Goal: Task Accomplishment & Management: Use online tool/utility

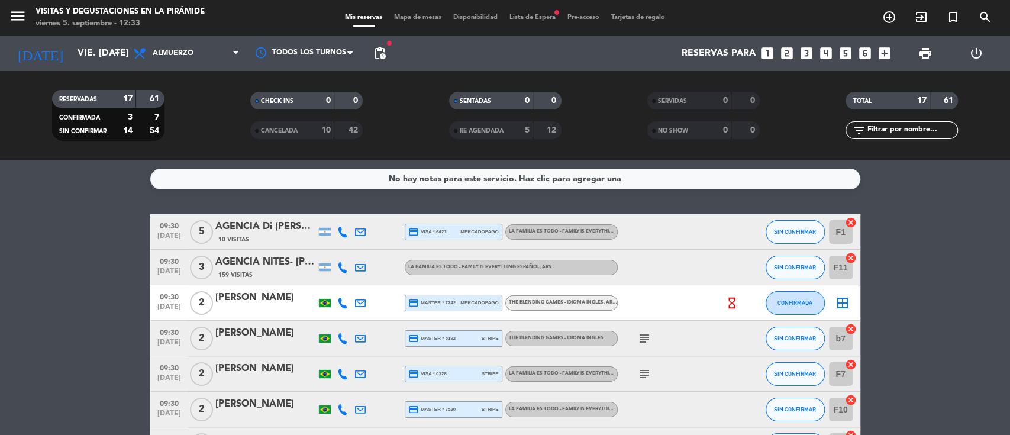
scroll to position [79, 0]
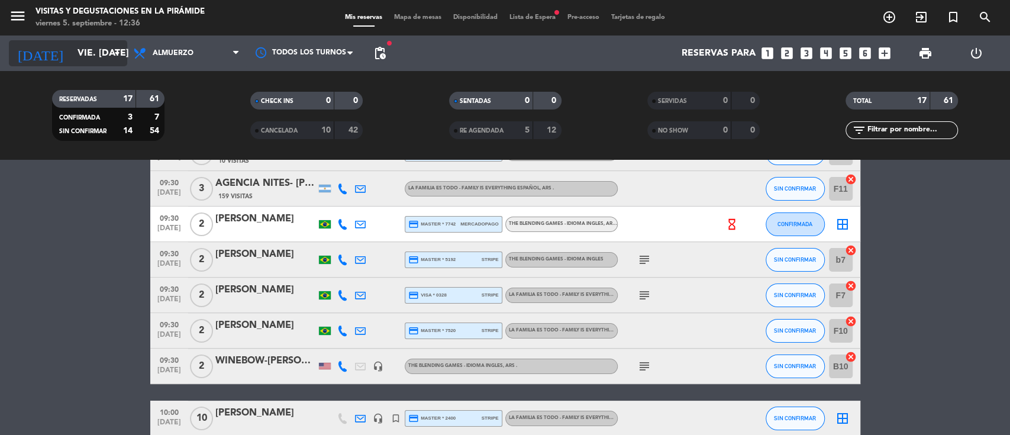
click at [85, 57] on input "vie. [DATE]" at bounding box center [134, 53] width 125 height 23
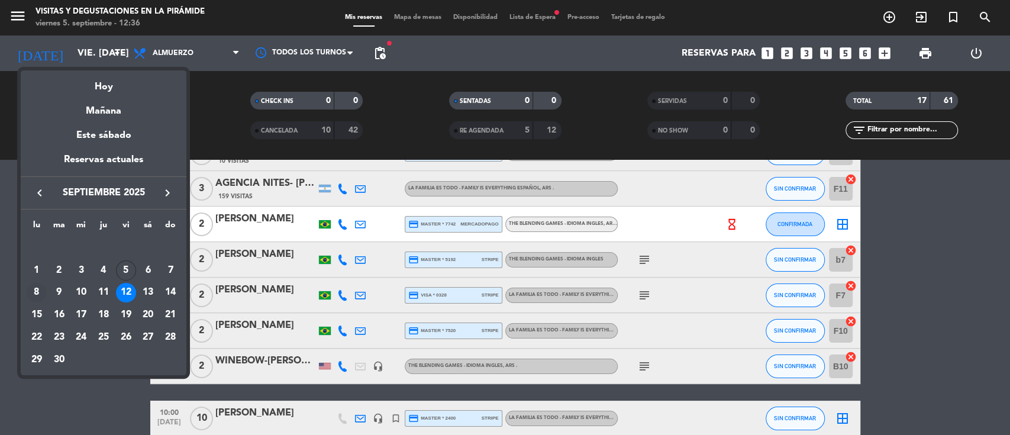
click at [43, 292] on div "8" at bounding box center [37, 293] width 20 height 20
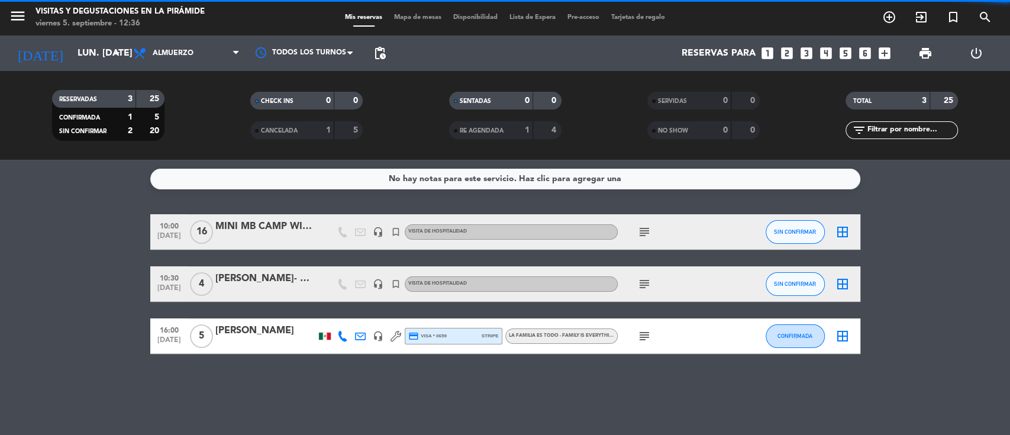
scroll to position [0, 0]
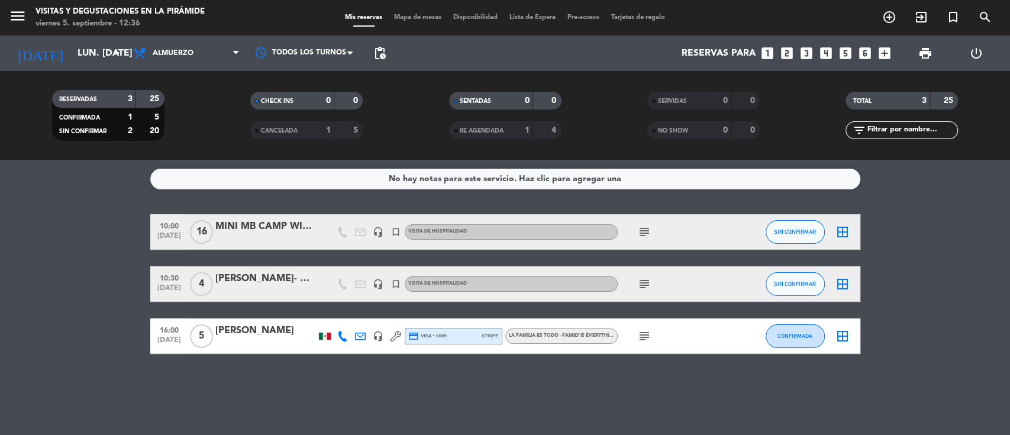
click at [645, 335] on icon "subject" at bounding box center [644, 336] width 14 height 14
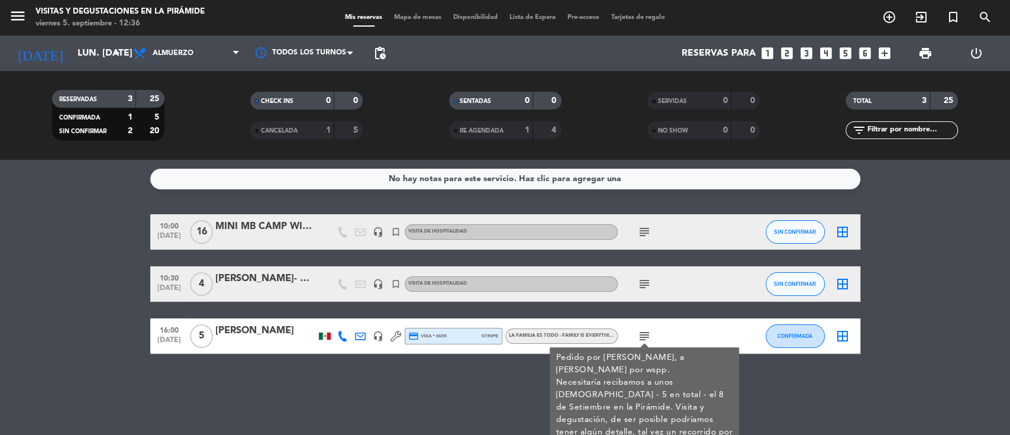
scroll to position [20, 0]
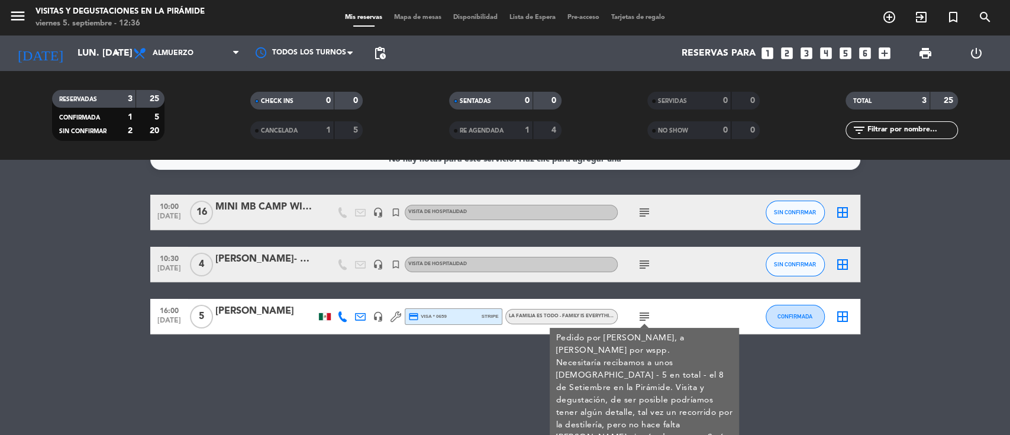
click at [434, 355] on div "No hay notas para este servicio. Haz clic para agregar una 10:00 [DATE] MINI MB…" at bounding box center [505, 297] width 1010 height 275
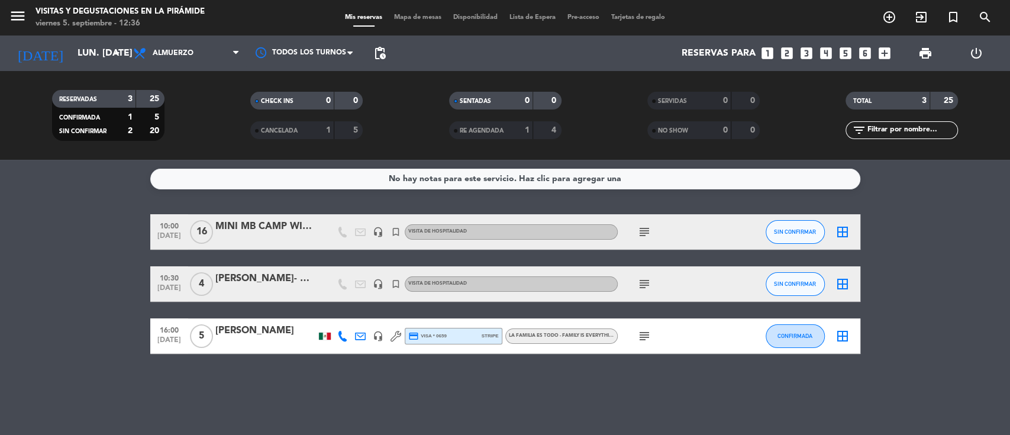
click at [340, 331] on icon at bounding box center [342, 336] width 11 height 11
click at [338, 315] on span "Copiar" at bounding box center [333, 316] width 25 height 12
click at [648, 280] on icon "subject" at bounding box center [644, 284] width 14 height 14
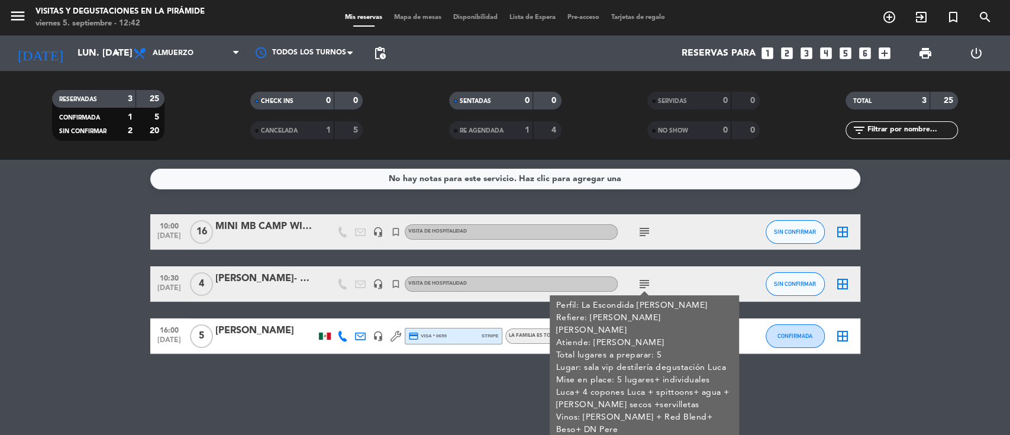
click at [20, 300] on bookings-row "10:00 [DATE] MINI MB CAMP WINEBOW-PILLAR BRANDS headset_mic turned_in_not Visit…" at bounding box center [505, 284] width 1010 height 140
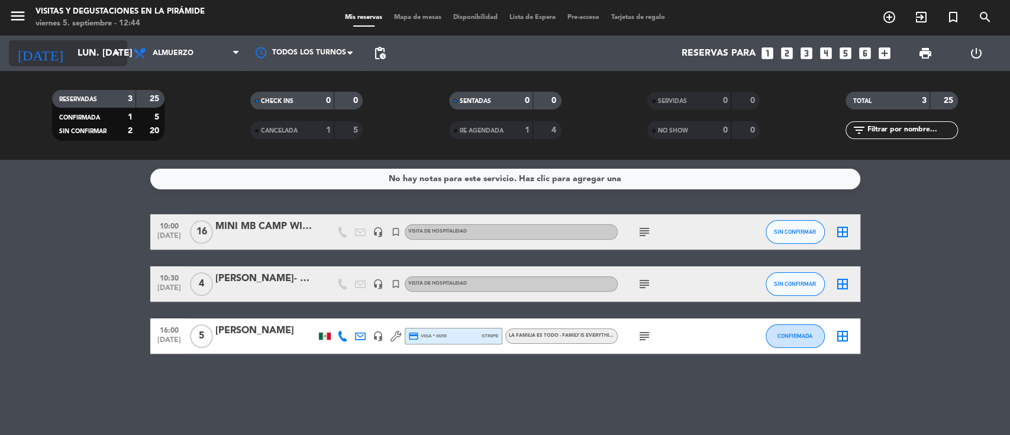
click at [72, 52] on input "lun. [DATE]" at bounding box center [134, 53] width 125 height 23
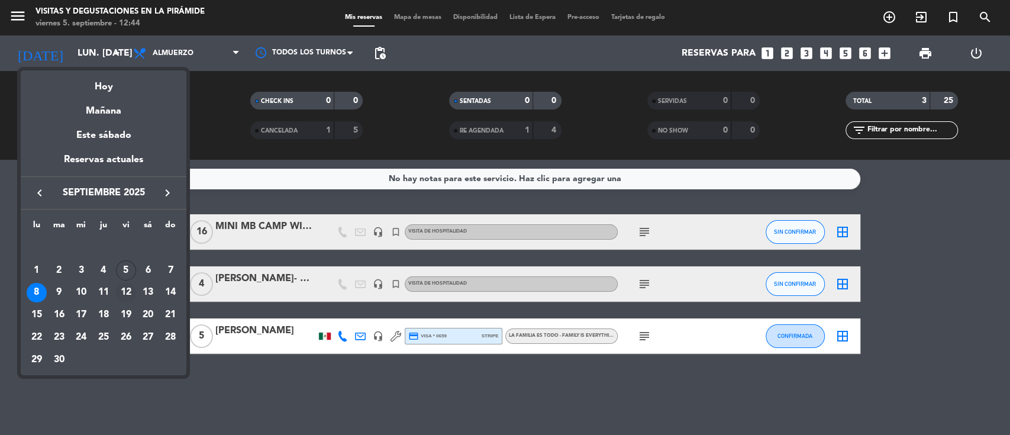
click at [130, 287] on div "12" at bounding box center [126, 293] width 20 height 20
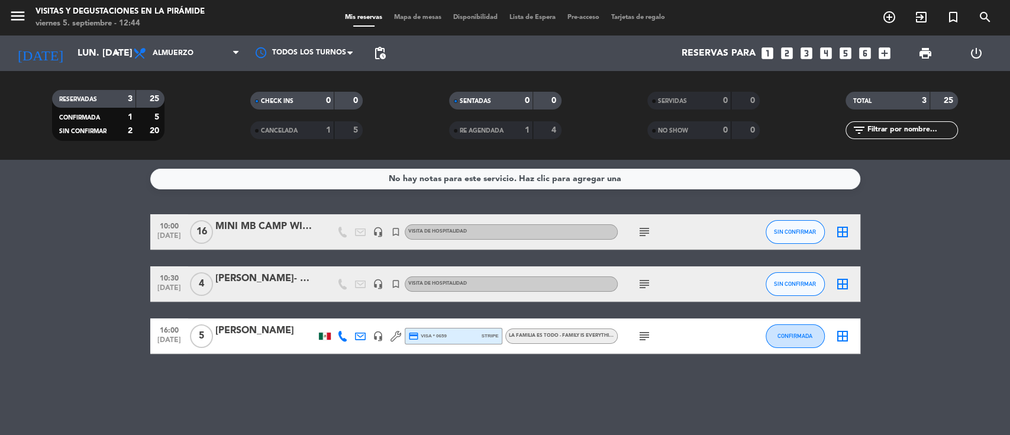
type input "vie. [DATE]"
click at [548, 17] on span "Lista de Espera" at bounding box center [532, 17] width 58 height 7
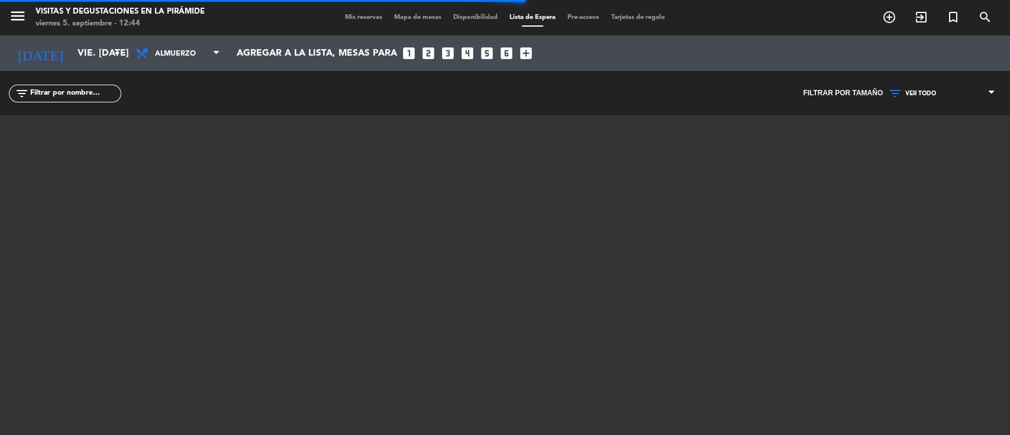
click at [962, 91] on span "VER TODO" at bounding box center [941, 93] width 118 height 15
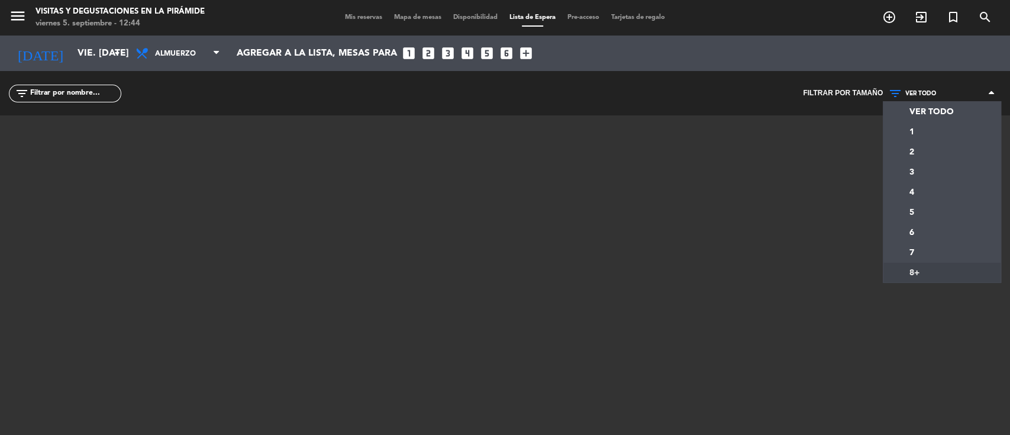
drag, startPoint x: 924, startPoint y: 272, endPoint x: 888, endPoint y: 263, distance: 37.9
click at [924, 273] on div "menu Visitas y degustaciones en La Pirámide viernes 5. septiembre - 12:44 Mis r…" at bounding box center [505, 217] width 1010 height 435
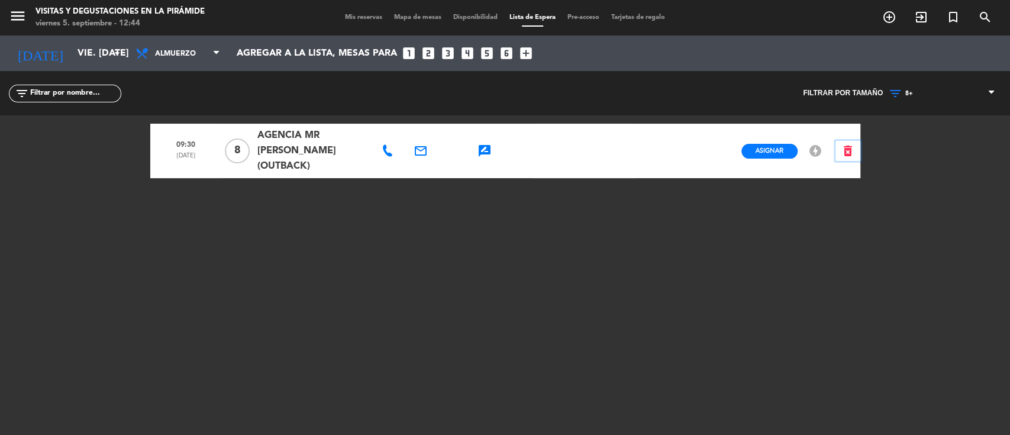
click at [851, 145] on icon "delete_forever" at bounding box center [847, 151] width 14 height 14
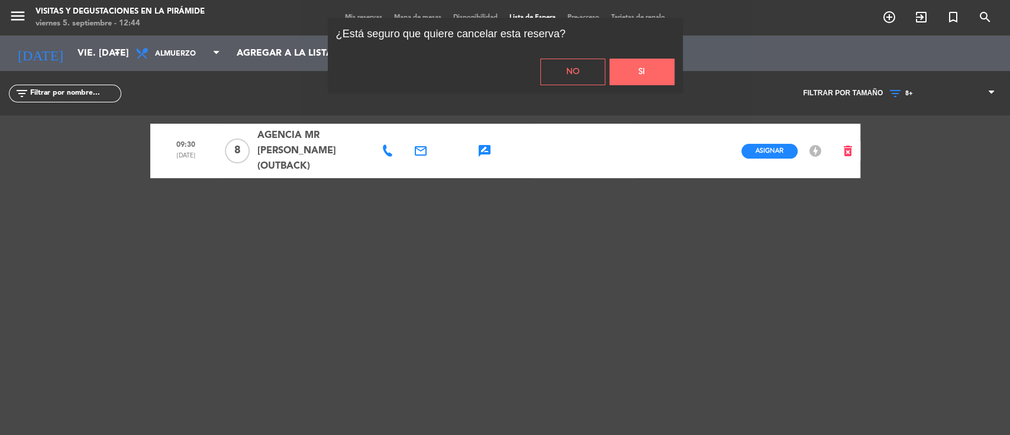
click at [654, 73] on button "Si" at bounding box center [641, 72] width 65 height 27
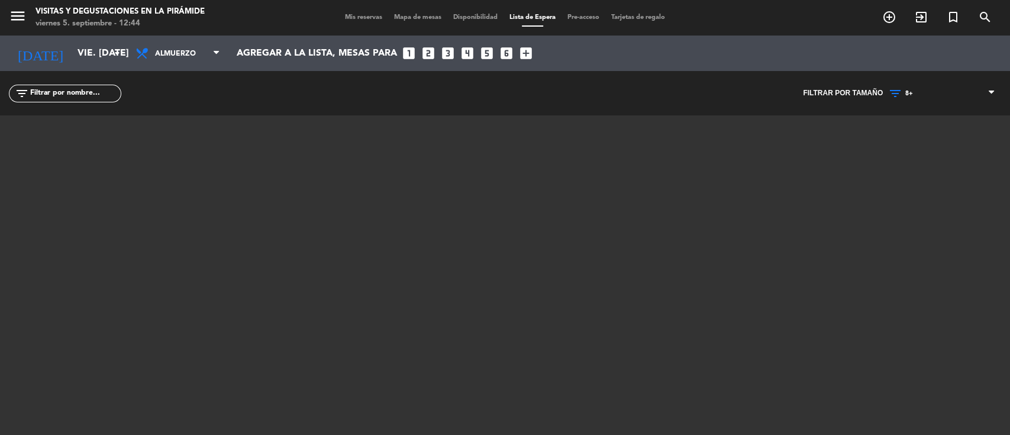
click at [370, 18] on span "Mis reservas" at bounding box center [363, 17] width 49 height 7
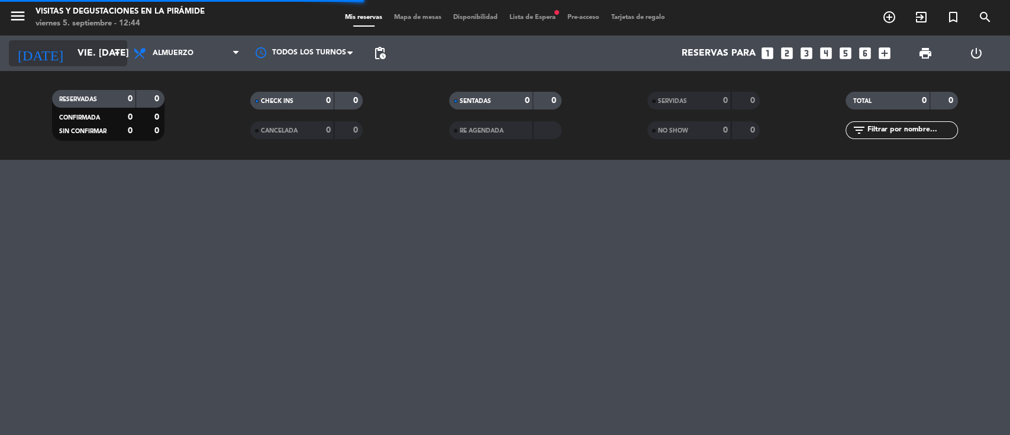
click at [83, 50] on input "vie. [DATE]" at bounding box center [134, 53] width 125 height 23
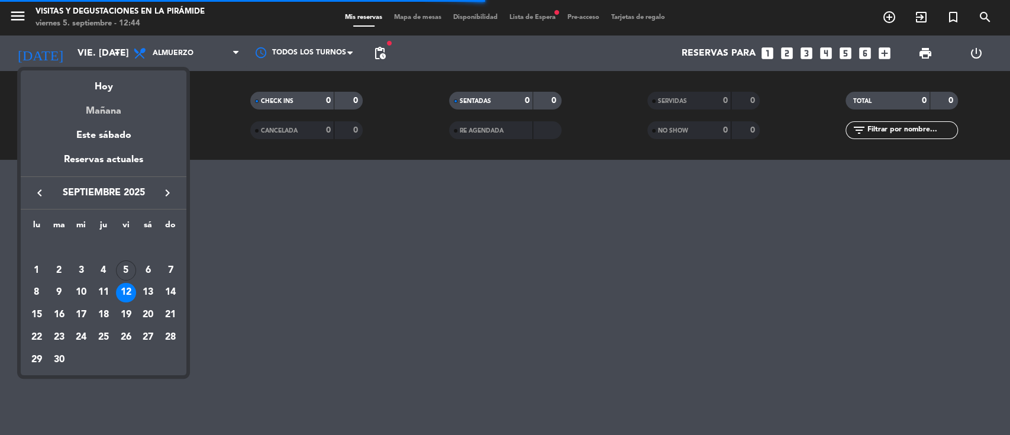
click at [96, 113] on div "Mañana" at bounding box center [104, 107] width 166 height 24
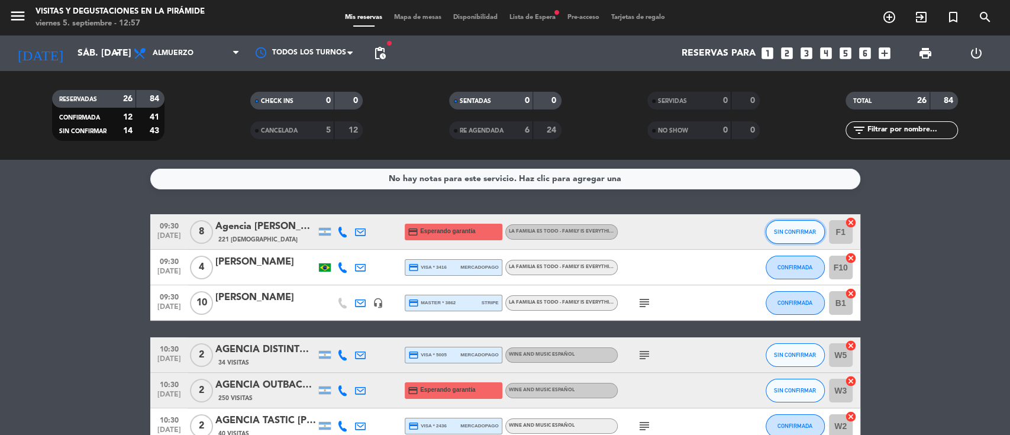
click at [781, 225] on button "SIN CONFIRMAR" at bounding box center [794, 232] width 59 height 24
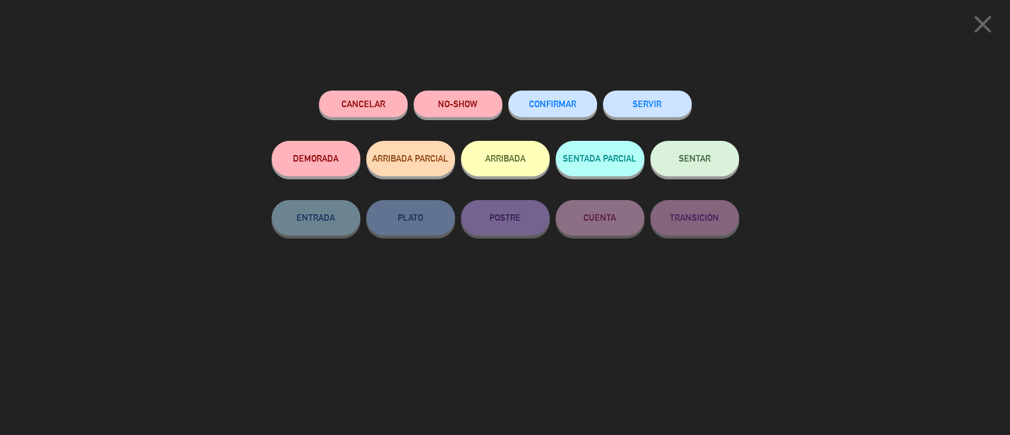
click at [1008, 134] on div "close Cancelar NO-SHOW CONFIRMAR SERVIR DEMORADA ARRIBADA PARCIAL ARRIBADA SENT…" at bounding box center [505, 217] width 1010 height 435
click at [984, 12] on icon "close" at bounding box center [983, 24] width 30 height 30
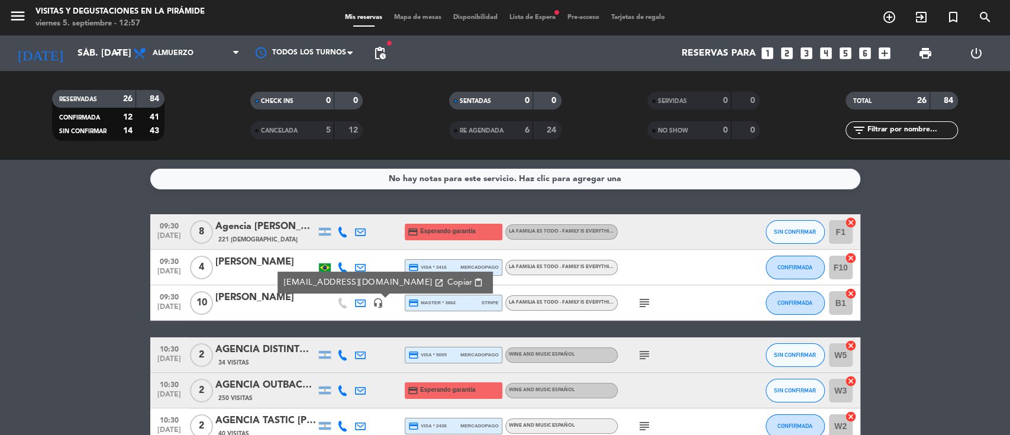
click at [446, 280] on span "Copiar" at bounding box center [458, 282] width 25 height 12
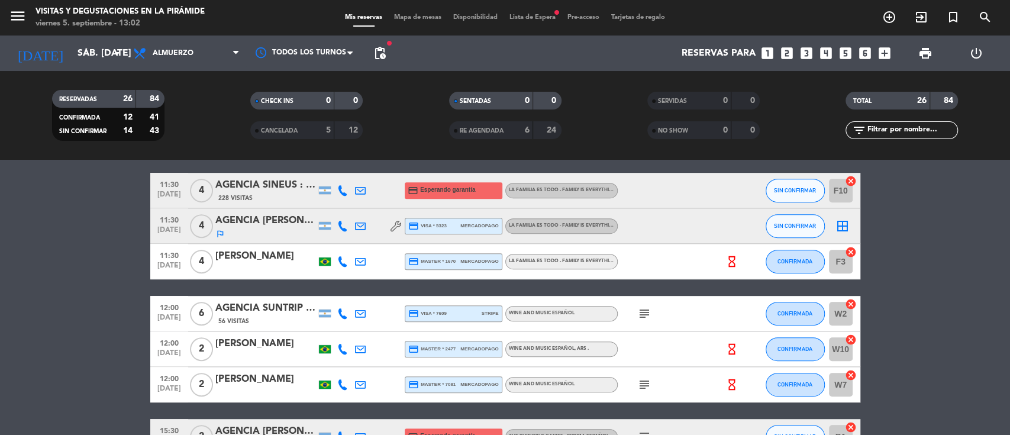
scroll to position [473, 0]
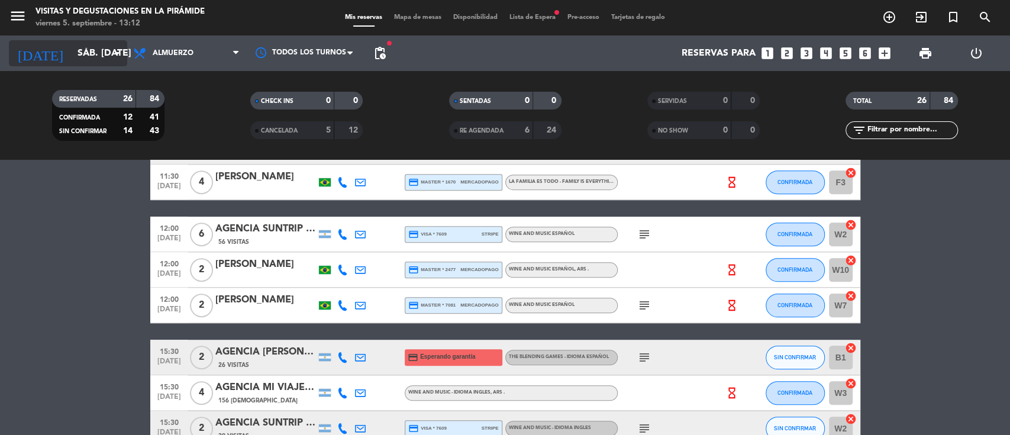
click at [86, 48] on input "sáb. [DATE]" at bounding box center [134, 53] width 125 height 23
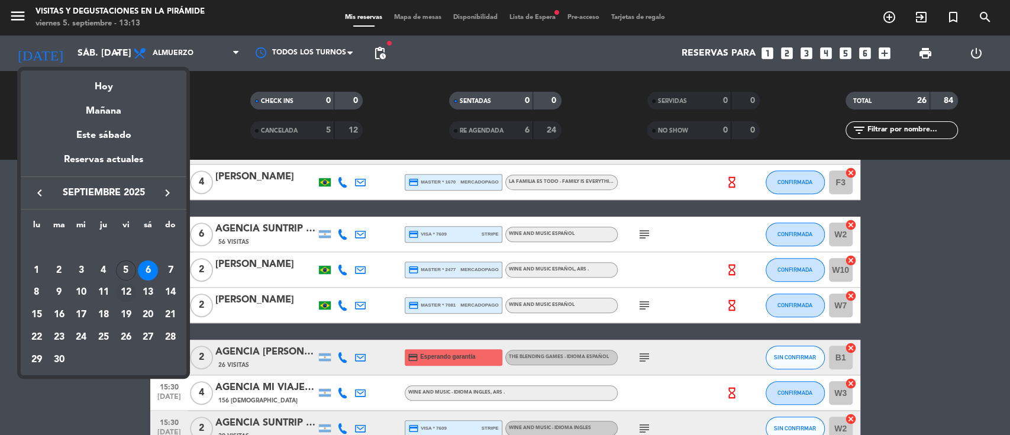
click at [125, 292] on div "12" at bounding box center [126, 293] width 20 height 20
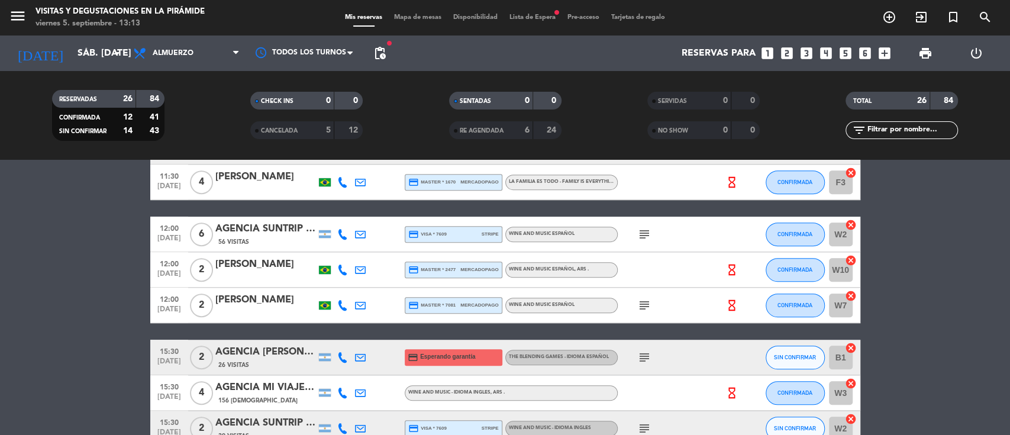
type input "vie. [DATE]"
click at [530, 18] on span "Lista de Espera fiber_manual_record" at bounding box center [532, 17] width 58 height 7
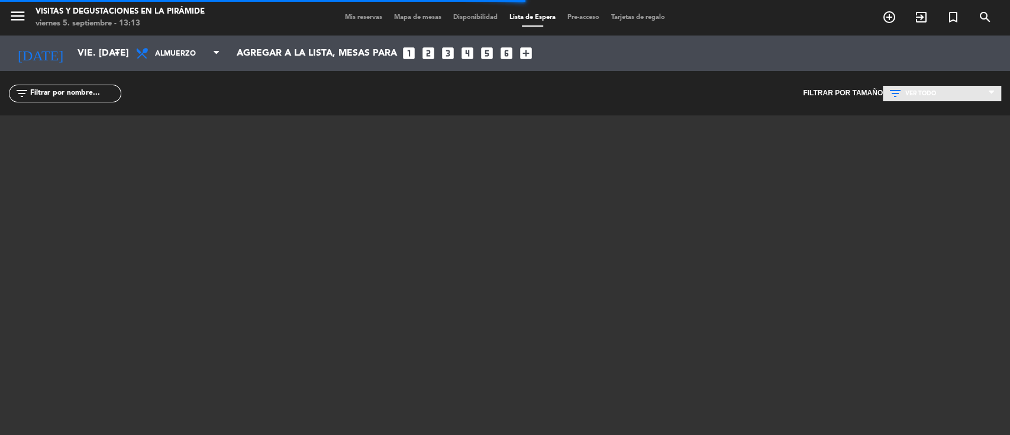
click at [894, 88] on icon at bounding box center [896, 93] width 17 height 14
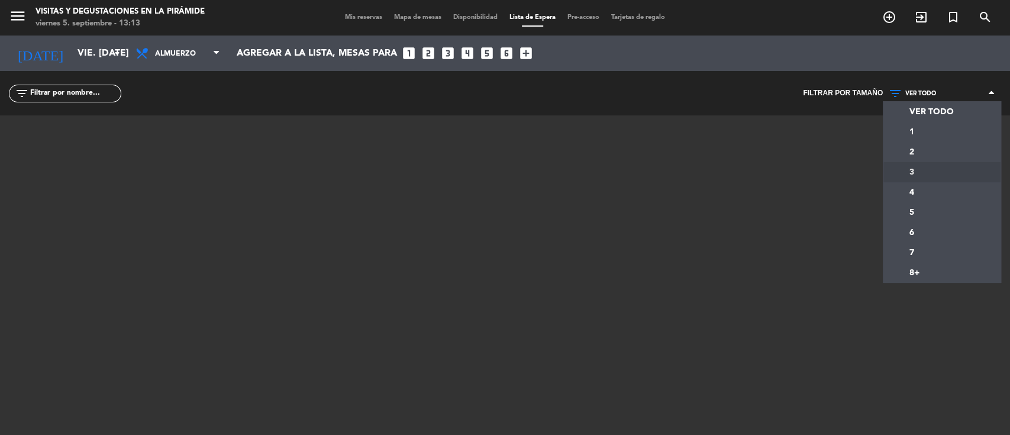
click at [899, 185] on div "menu Visitas y degustaciones en La Pirámide viernes 5. septiembre - 13:13 Mis r…" at bounding box center [505, 217] width 1010 height 435
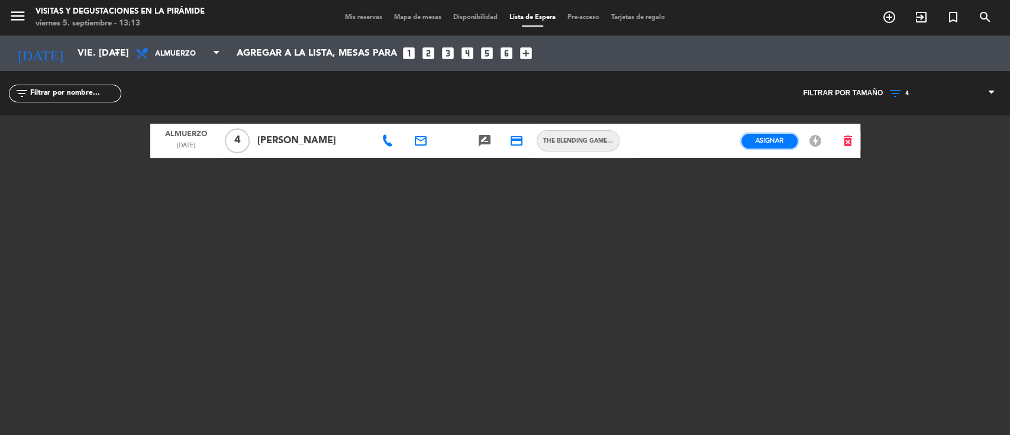
click at [775, 144] on span "Asignar" at bounding box center [769, 140] width 28 height 9
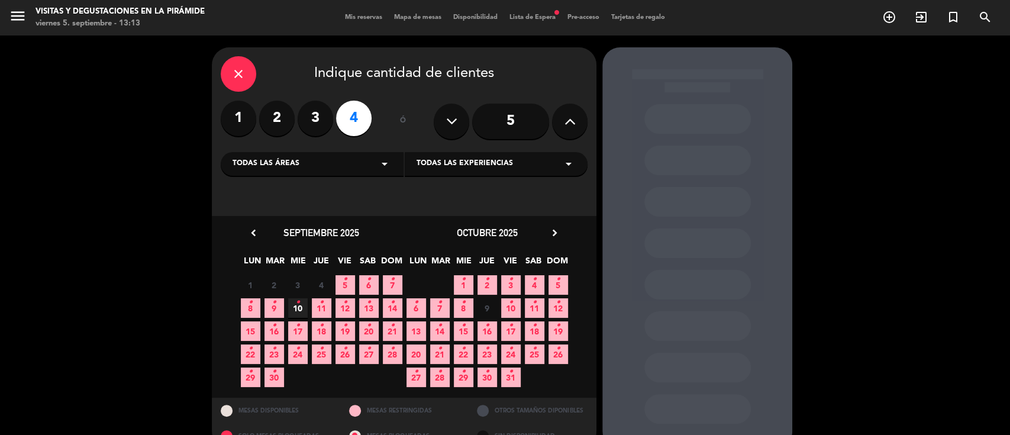
drag, startPoint x: 344, startPoint y: 309, endPoint x: 354, endPoint y: 300, distance: 12.6
click at [343, 309] on icon "•" at bounding box center [345, 302] width 4 height 19
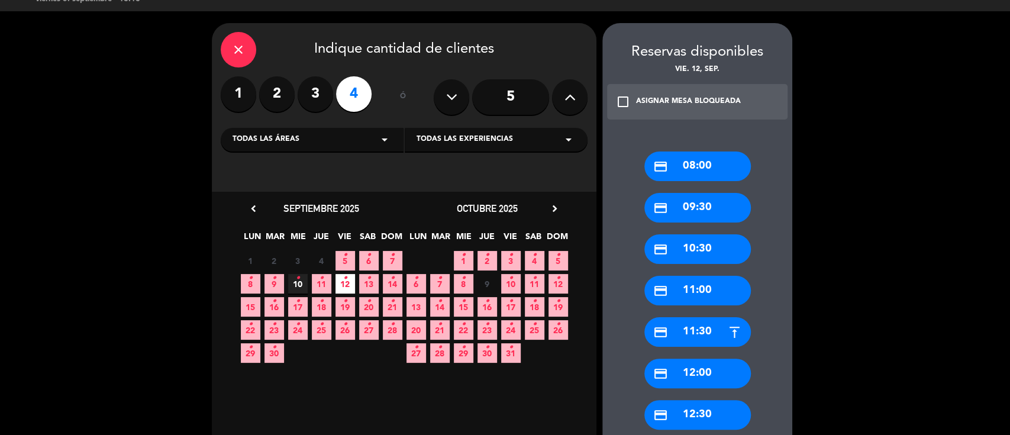
scroll to position [103, 0]
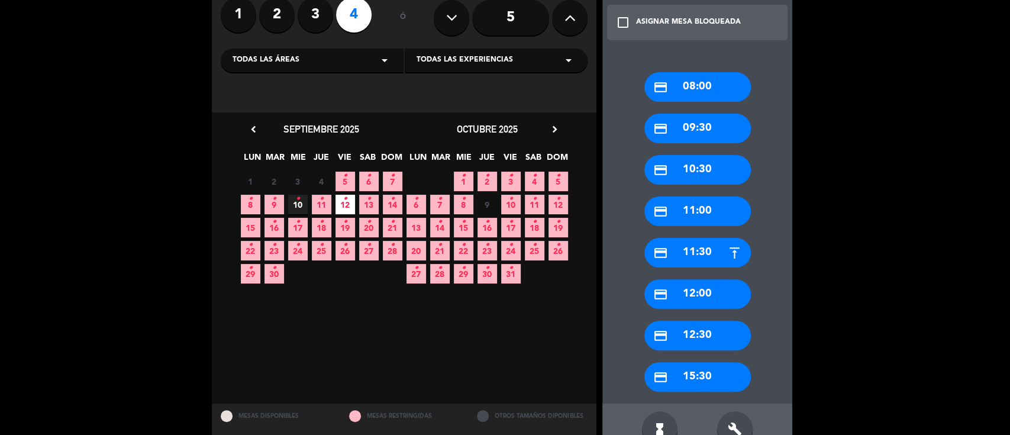
drag, startPoint x: 705, startPoint y: 295, endPoint x: 493, endPoint y: 299, distance: 212.4
click at [705, 294] on div "credit_card 12:00" at bounding box center [697, 294] width 106 height 30
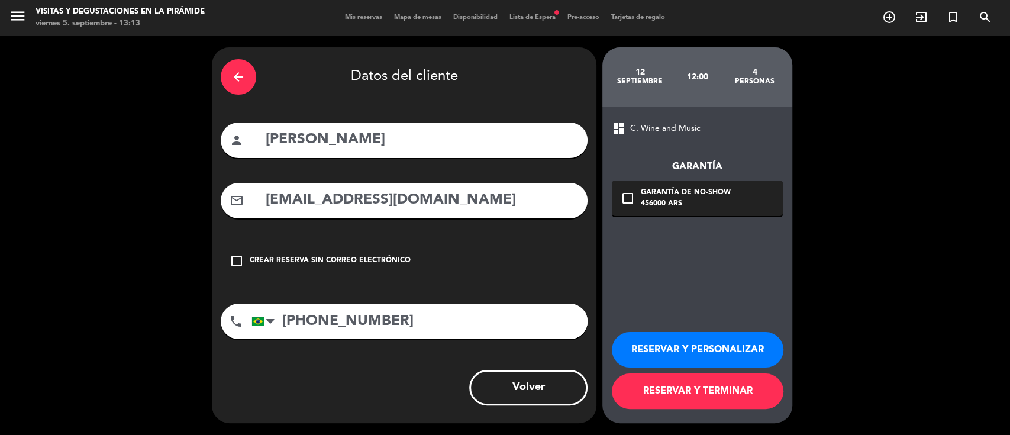
drag, startPoint x: 500, startPoint y: 200, endPoint x: 213, endPoint y: 196, distance: 286.8
click at [213, 196] on div "arrow_back Datos del cliente person [PERSON_NAME] mail_outline [EMAIL_ADDRESS][…" at bounding box center [404, 235] width 384 height 376
click at [730, 342] on button "RESERVAR Y PERSONALIZAR" at bounding box center [697, 349] width 172 height 35
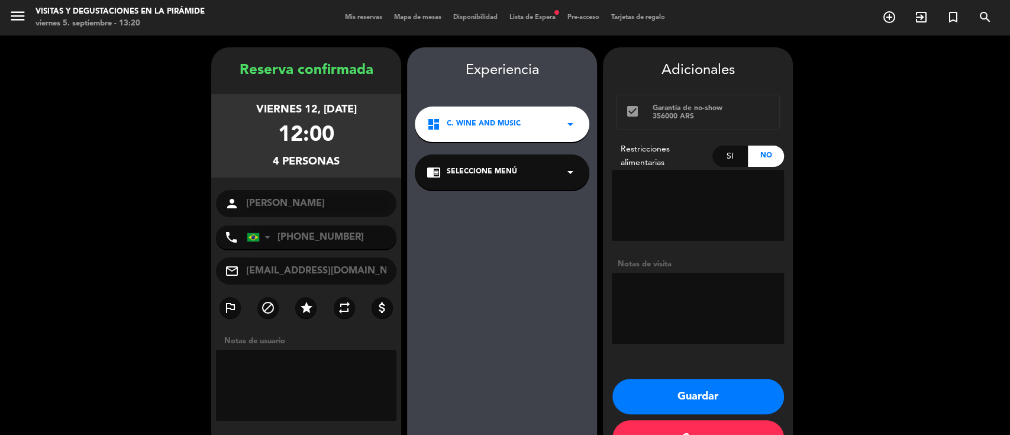
scroll to position [38, 0]
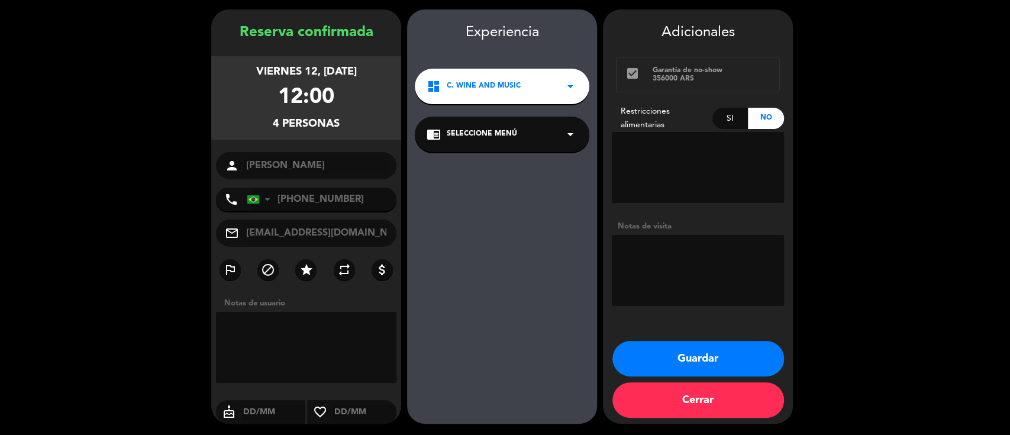
click at [491, 135] on span "Seleccione Menú" at bounding box center [481, 134] width 70 height 12
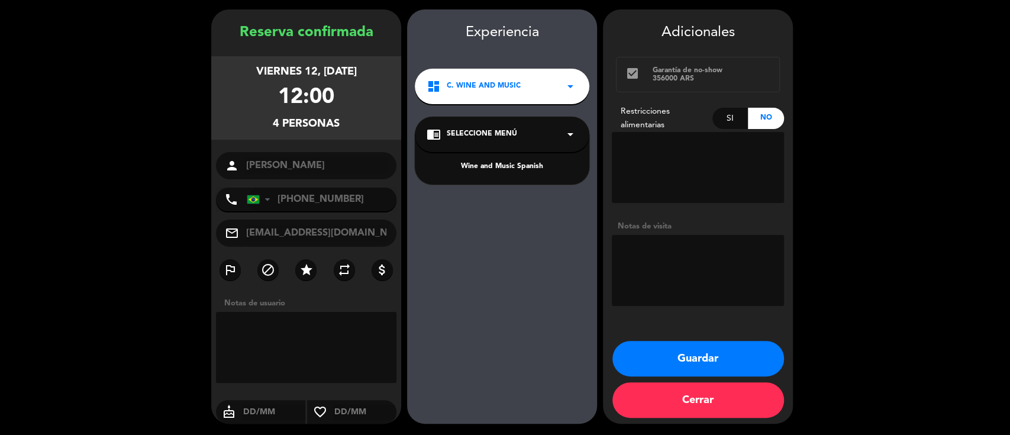
click at [496, 163] on div "Wine and Music Spanish" at bounding box center [501, 167] width 151 height 12
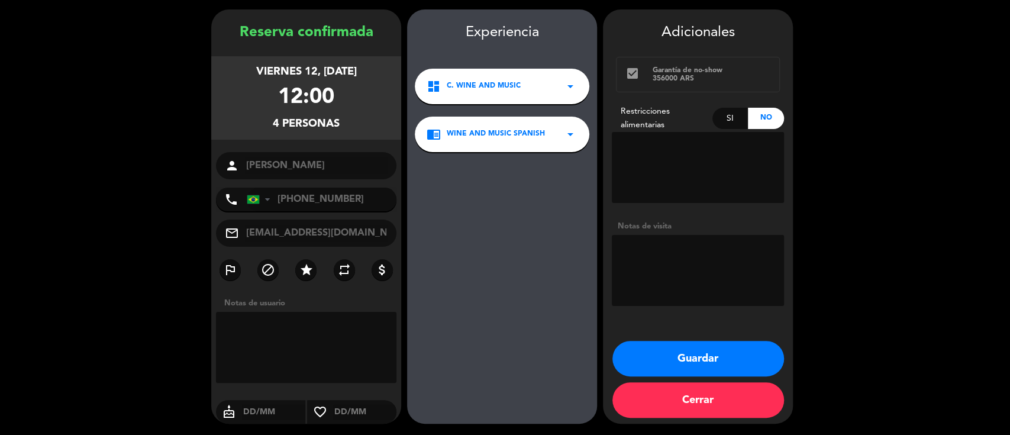
click at [648, 348] on button "Guardar" at bounding box center [698, 358] width 172 height 35
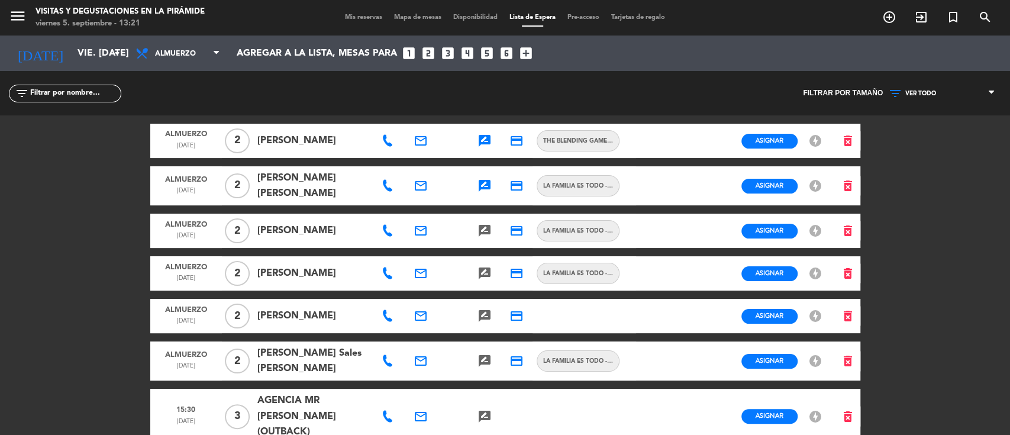
click at [358, 12] on div "Mis reservas Mapa de mesas Disponibilidad Lista de Espera Pre-acceso Tarjetas d…" at bounding box center [505, 17] width 332 height 11
click at [360, 22] on div "Mis reservas Mapa de mesas Disponibilidad Lista de Espera Pre-acceso Tarjetas d…" at bounding box center [505, 17] width 332 height 11
click at [359, 20] on span "Mis reservas" at bounding box center [363, 17] width 49 height 7
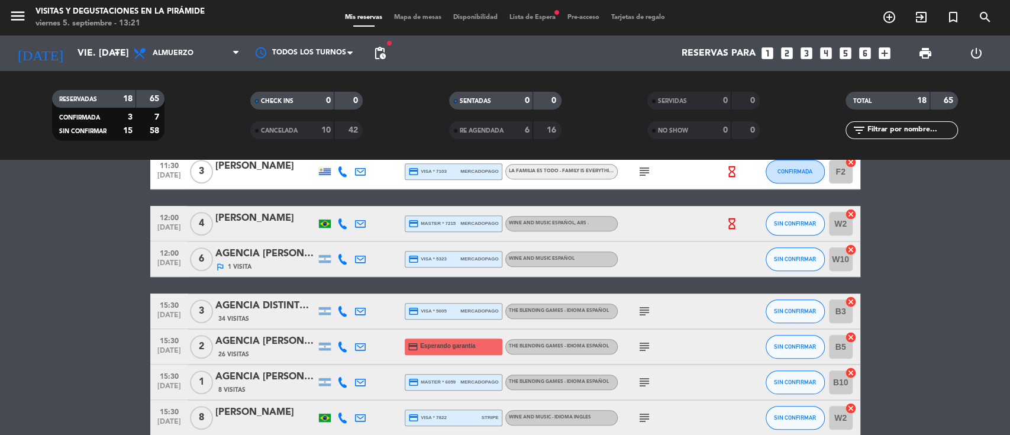
scroll to position [473, 0]
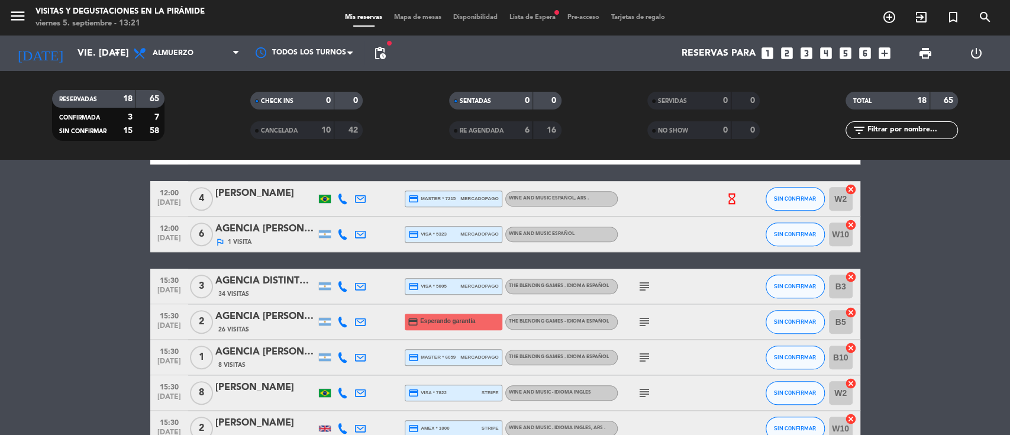
click at [513, 16] on span "Lista de Espera fiber_manual_record" at bounding box center [532, 17] width 58 height 7
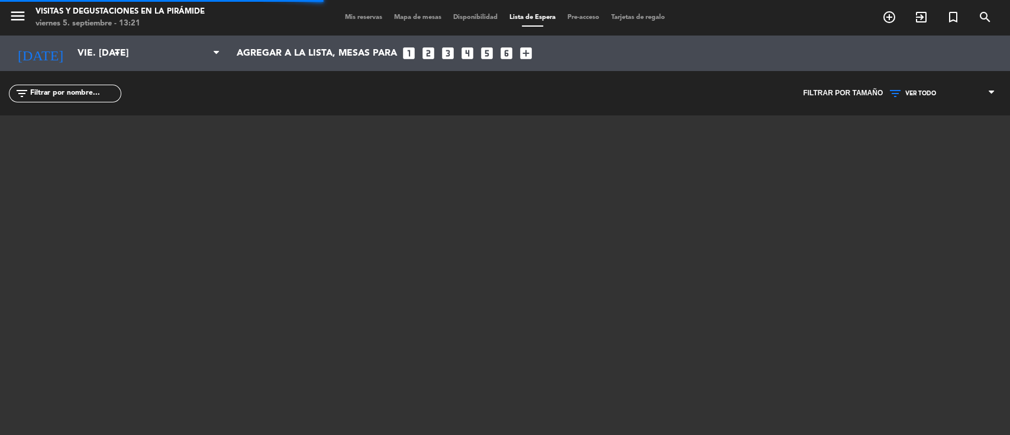
click at [72, 93] on input "text" at bounding box center [75, 93] width 92 height 13
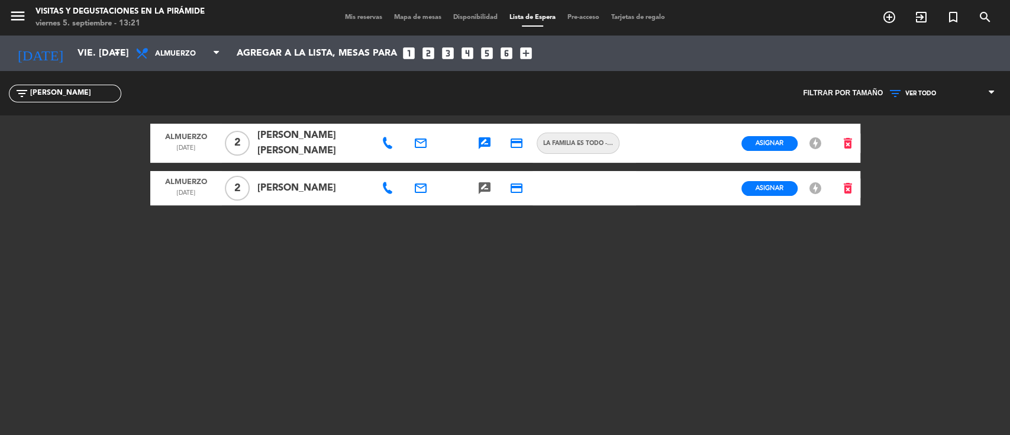
type input "[PERSON_NAME]"
click at [776, 187] on span "Asignar" at bounding box center [769, 187] width 28 height 9
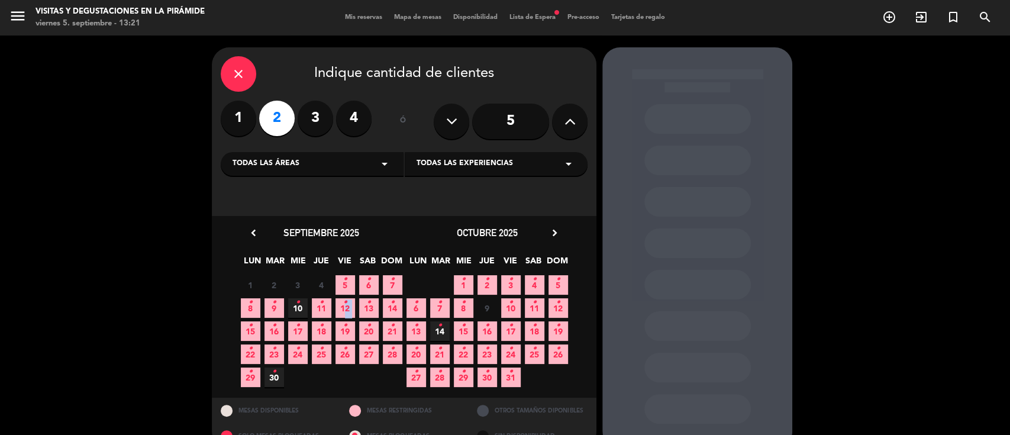
click at [342, 305] on span "12 •" at bounding box center [345, 308] width 20 height 20
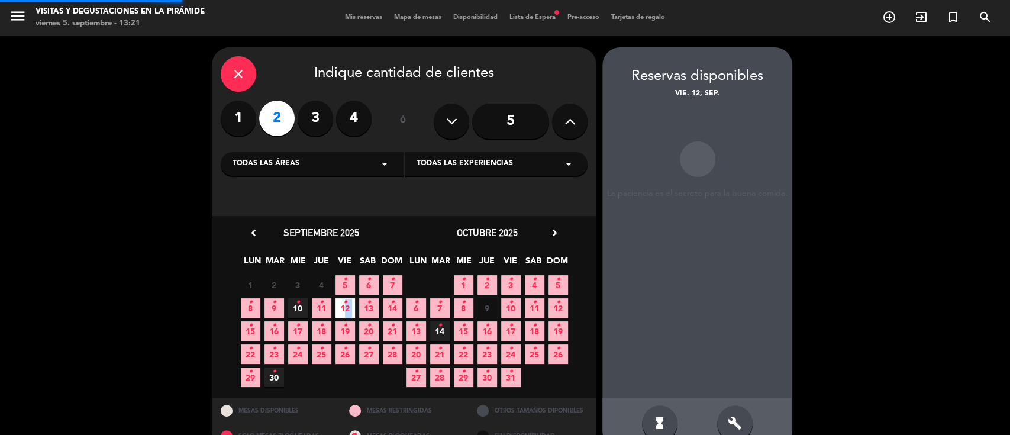
scroll to position [24, 0]
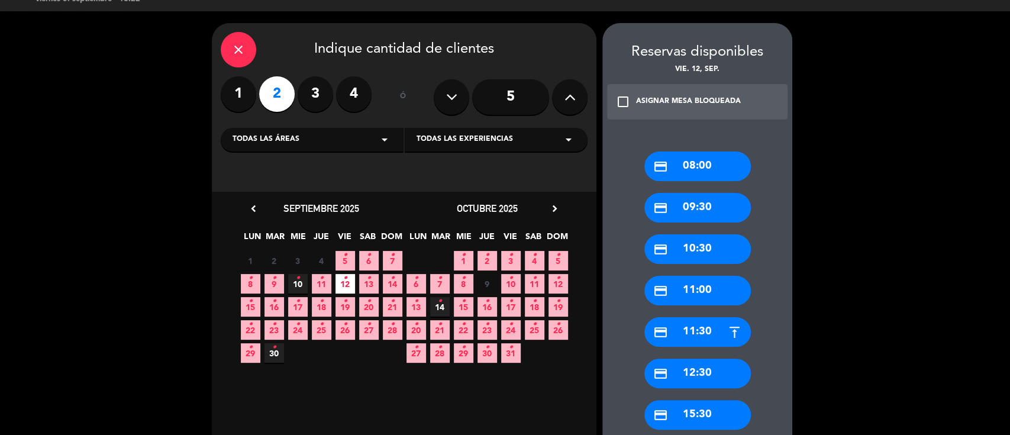
click at [700, 332] on div "credit_card 11:30" at bounding box center [697, 332] width 106 height 30
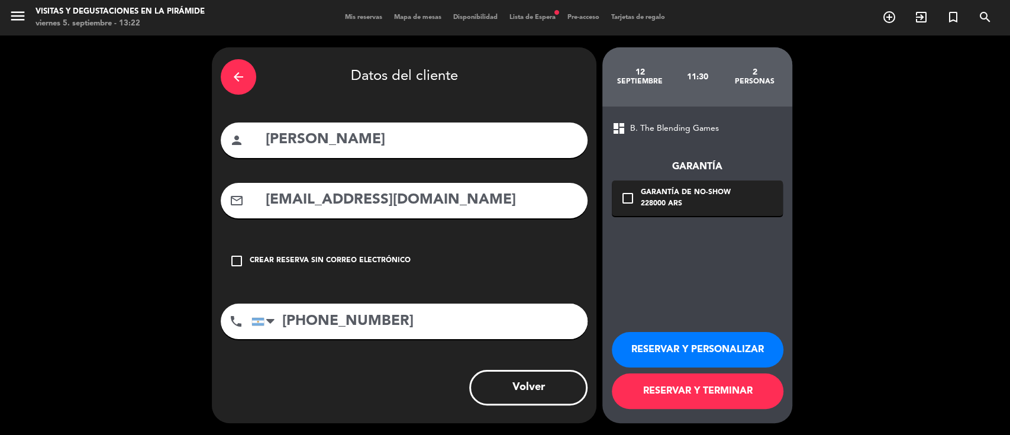
scroll to position [0, 0]
drag, startPoint x: 473, startPoint y: 190, endPoint x: 261, endPoint y: 201, distance: 212.6
click at [261, 201] on div "mail_outline [EMAIL_ADDRESS][DOMAIN_NAME]" at bounding box center [404, 200] width 367 height 35
click at [656, 350] on button "RESERVAR Y PERSONALIZAR" at bounding box center [697, 349] width 172 height 35
